Goal: Navigation & Orientation: Find specific page/section

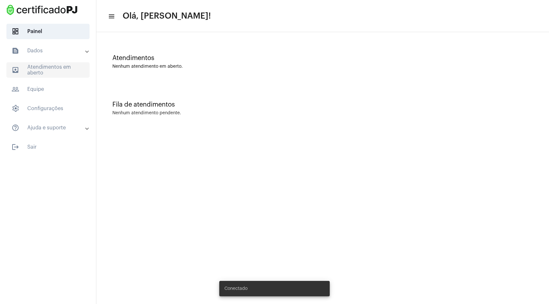
click at [51, 70] on span "outbox_outline Atendimentos em aberto" at bounding box center [47, 69] width 83 height 15
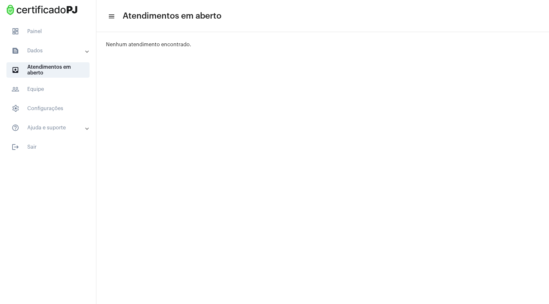
click at [49, 56] on mat-expansion-panel-header "text_snippet_outlined Dados" at bounding box center [50, 50] width 92 height 15
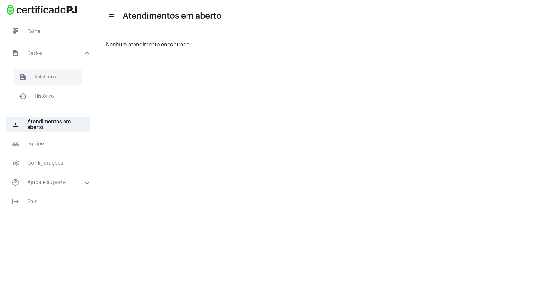
click at [40, 73] on span "text_snippet_outlined Relatórios" at bounding box center [48, 76] width 68 height 15
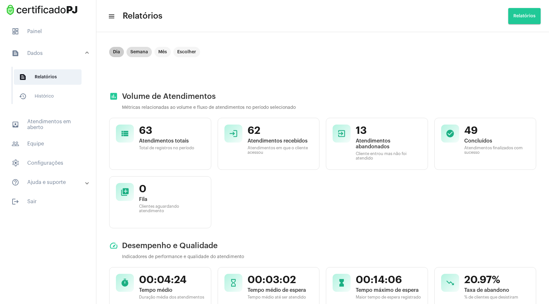
click at [115, 50] on mat-chip "Dia" at bounding box center [116, 52] width 15 height 10
click at [50, 95] on span "history_outlined Histórico" at bounding box center [48, 96] width 68 height 15
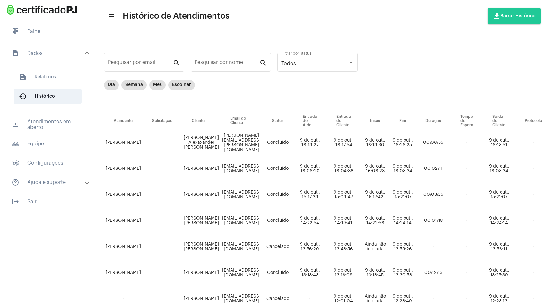
scroll to position [0, 188]
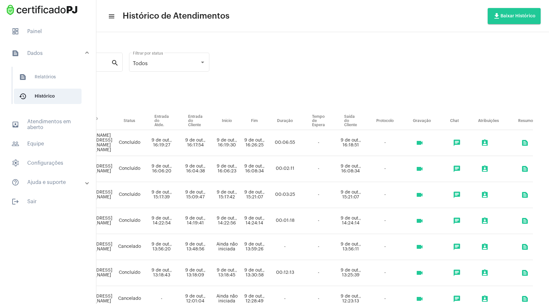
click at [419, 143] on mat-icon "videocam" at bounding box center [420, 143] width 8 height 8
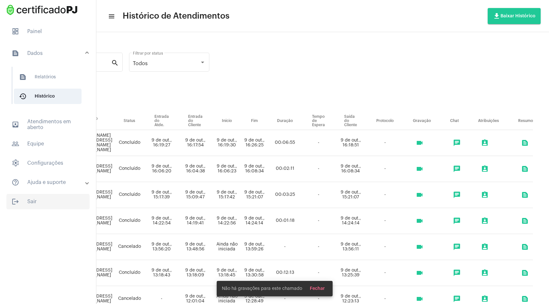
click at [39, 201] on span "logout Sair" at bounding box center [47, 201] width 83 height 15
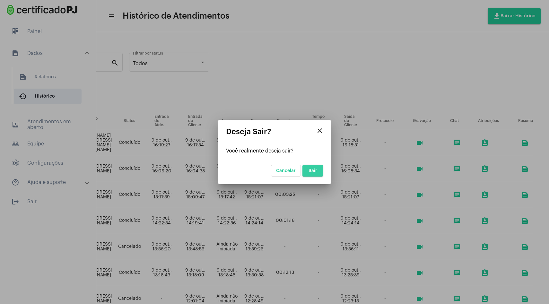
click at [312, 175] on button "Sair" at bounding box center [313, 171] width 21 height 12
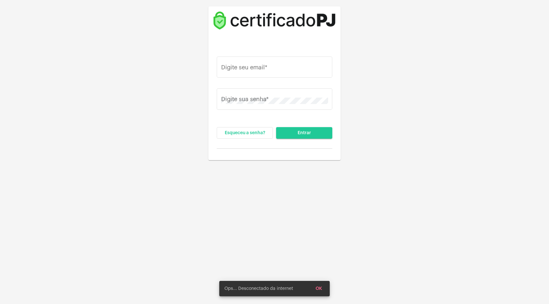
type input "[PERSON_NAME][EMAIL_ADDRESS][DOMAIN_NAME]"
